Goal: Task Accomplishment & Management: Use online tool/utility

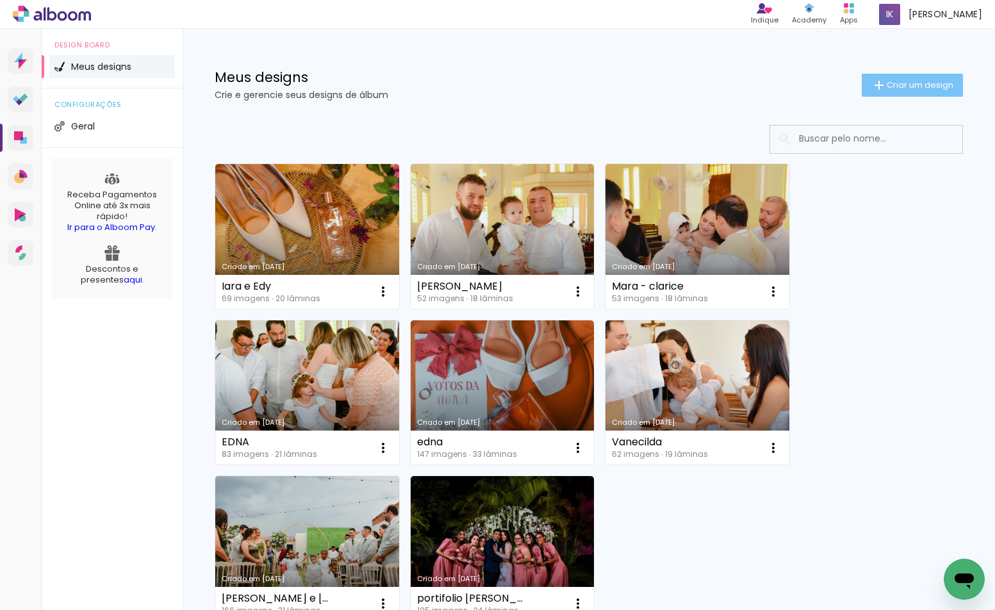
click at [888, 89] on span "Criar um design" at bounding box center [920, 85] width 67 height 8
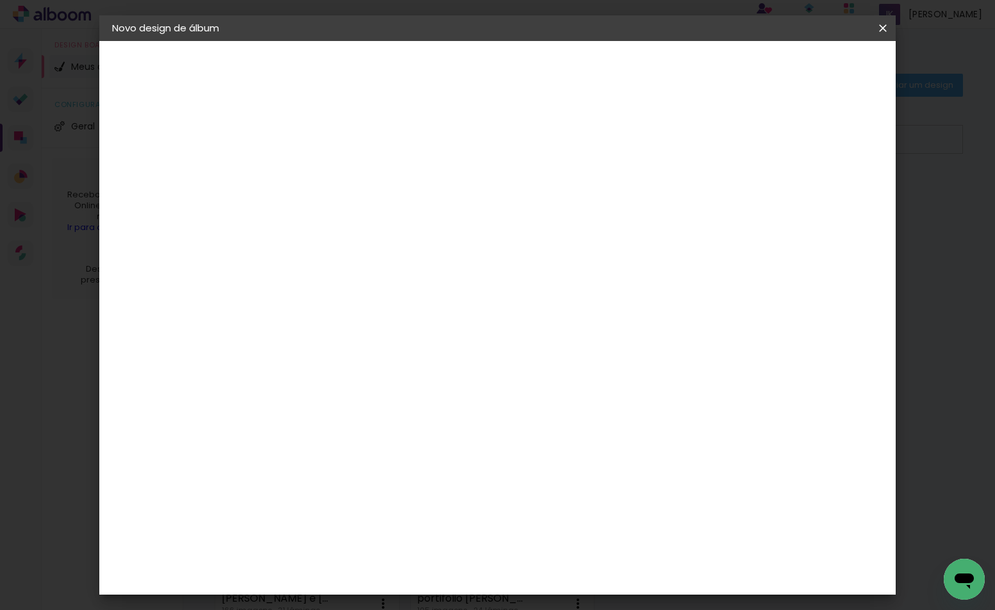
click at [322, 178] on input at bounding box center [322, 172] width 0 height 20
type input "E"
type input "Maycon e Ashilley"
type paper-input "Maycon e Ashilley"
click at [0, 0] on slot "Avançar" at bounding box center [0, 0] width 0 height 0
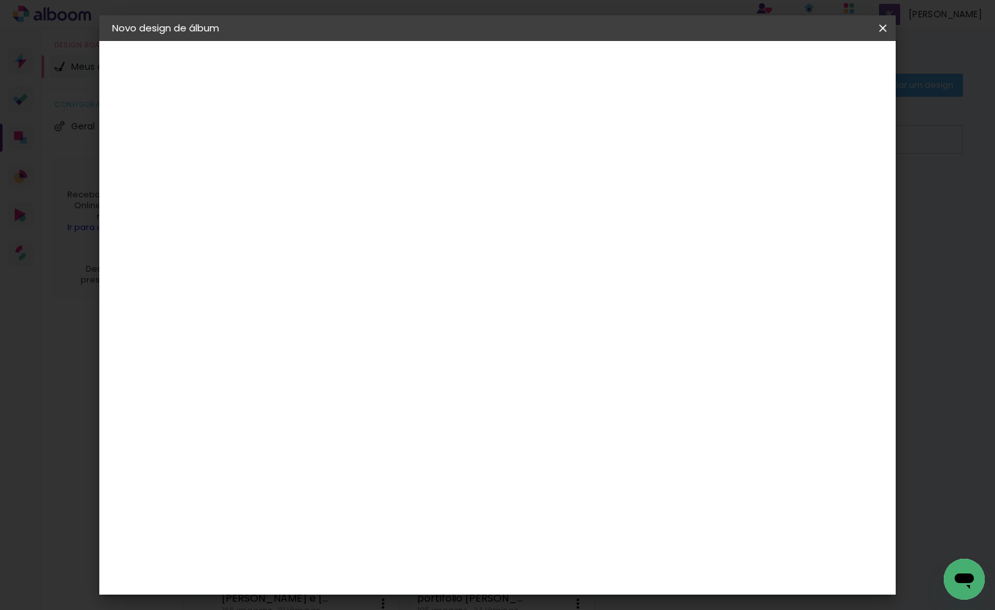
scroll to position [1923, 0]
click at [356, 394] on div "Lumière Imagem" at bounding box center [334, 404] width 42 height 21
click at [562, 74] on paper-button "Avançar" at bounding box center [530, 68] width 63 height 22
drag, startPoint x: 642, startPoint y: 206, endPoint x: 615, endPoint y: 248, distance: 49.6
click at [372, 213] on input "text" at bounding box center [347, 223] width 50 height 20
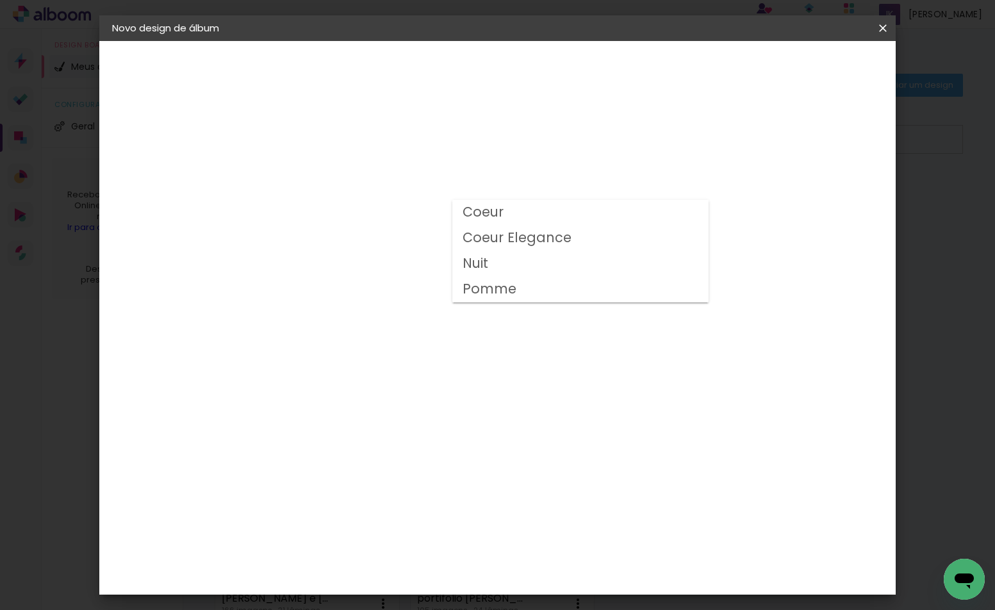
click at [537, 268] on paper-item "Nuit" at bounding box center [581, 264] width 256 height 26
type input "Nuit"
click at [408, 365] on span "20 × 25" at bounding box center [379, 378] width 60 height 26
click at [531, 74] on paper-button "Avançar" at bounding box center [499, 68] width 63 height 22
click at [730, 141] on div at bounding box center [725, 139] width 12 height 12
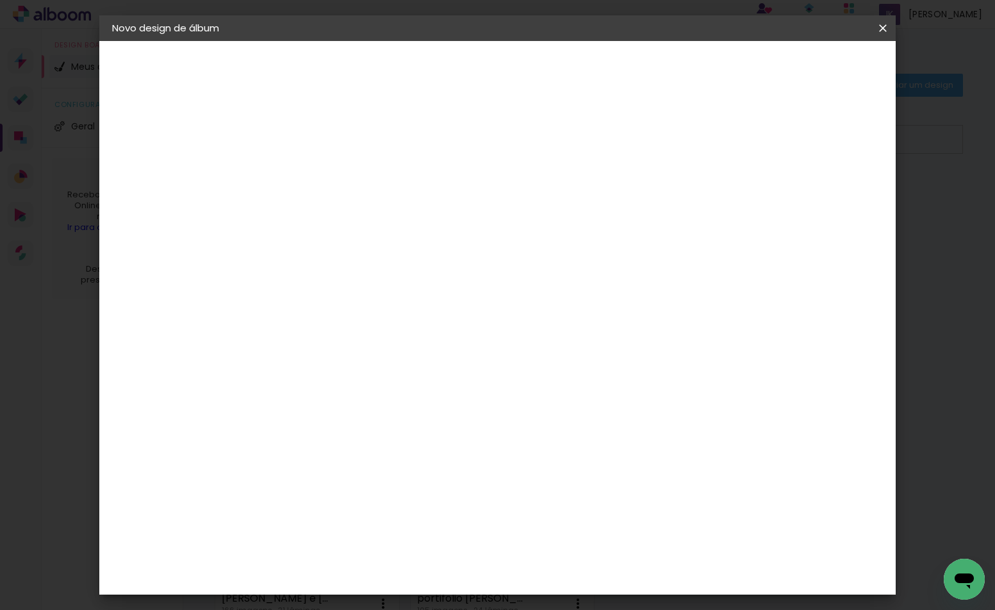
type paper-checkbox "on"
type input "3"
type paper-input "3"
click at [329, 136] on input "3" at bounding box center [312, 138] width 44 height 16
type input "2"
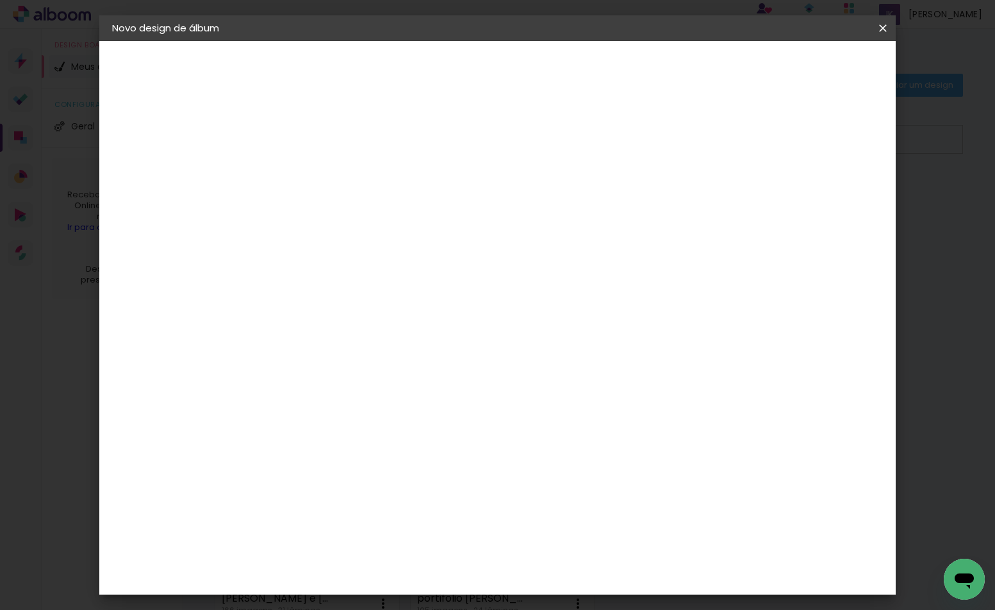
type paper-input "2"
click at [328, 142] on input "2" at bounding box center [312, 138] width 44 height 16
type input "1"
type paper-input "1"
click at [328, 142] on input "1" at bounding box center [312, 138] width 44 height 16
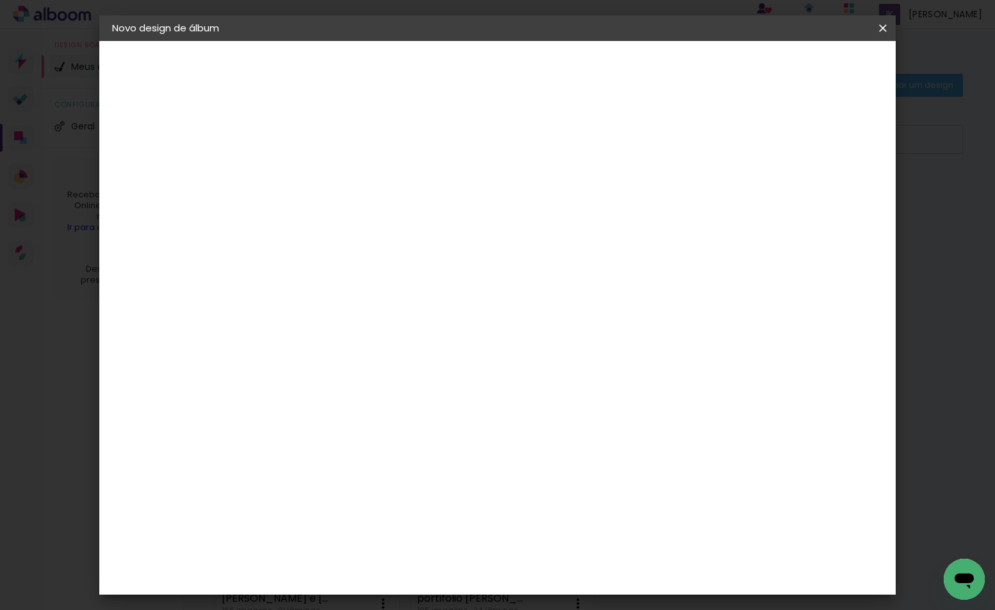
click at [803, 72] on span "Iniciar design" at bounding box center [773, 67] width 58 height 9
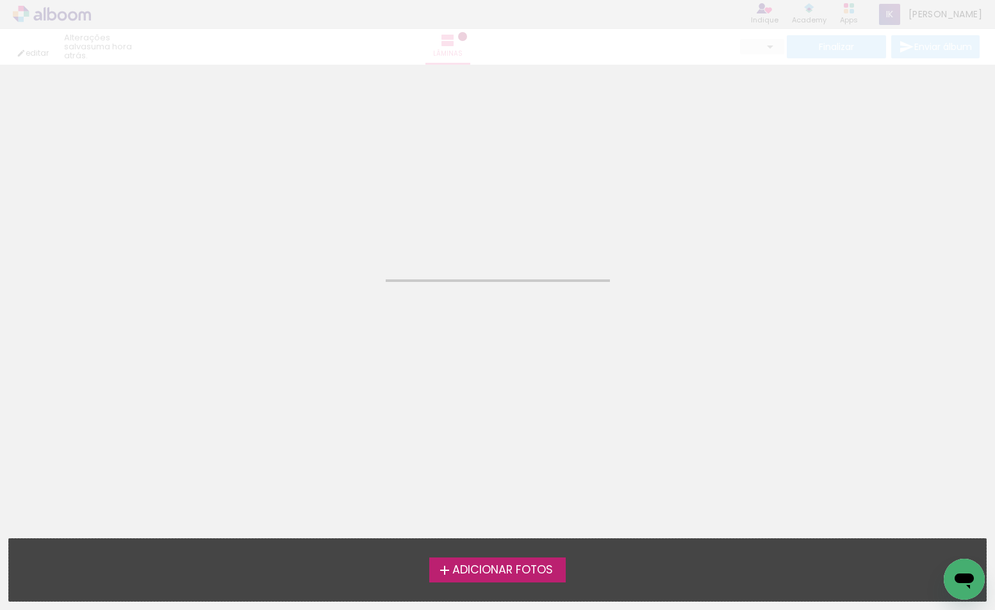
click at [524, 576] on span "Adicionar Fotos" at bounding box center [503, 571] width 101 height 12
click at [0, 0] on input "file" at bounding box center [0, 0] width 0 height 0
